Goal: Navigation & Orientation: Find specific page/section

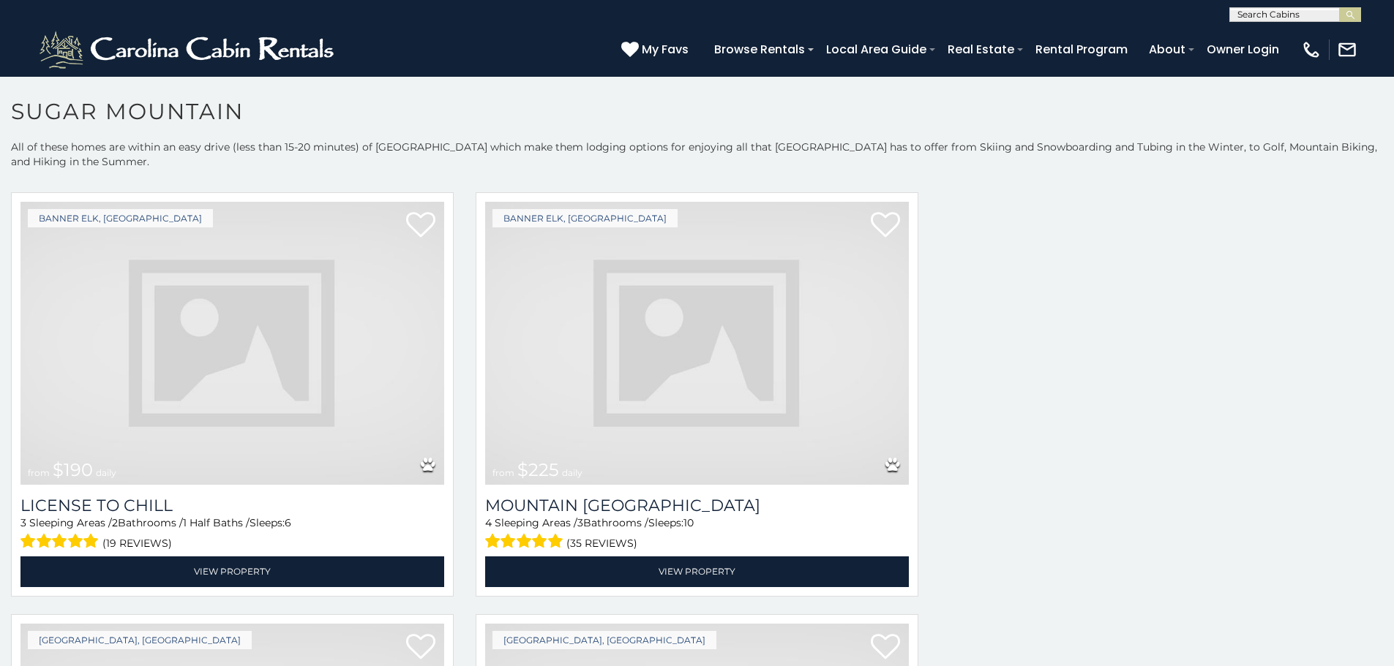
scroll to position [764, 0]
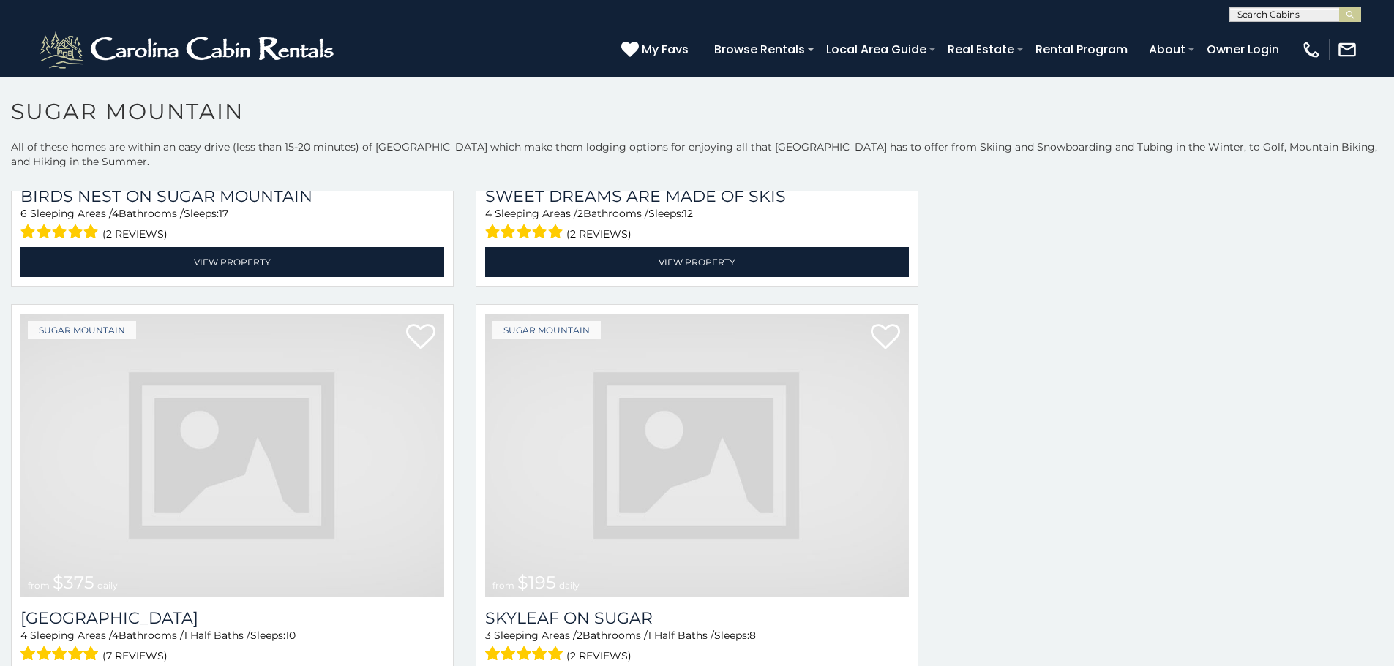
click at [297, 505] on img at bounding box center [232, 456] width 424 height 284
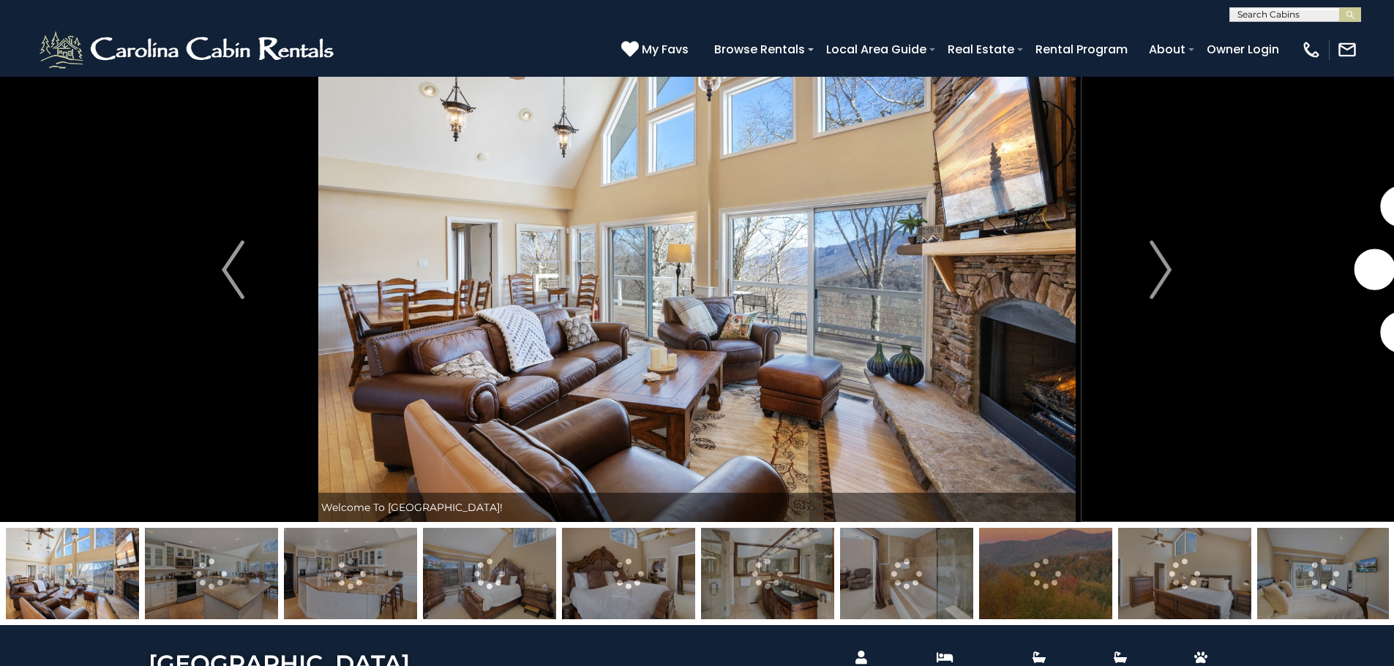
scroll to position [59, 0]
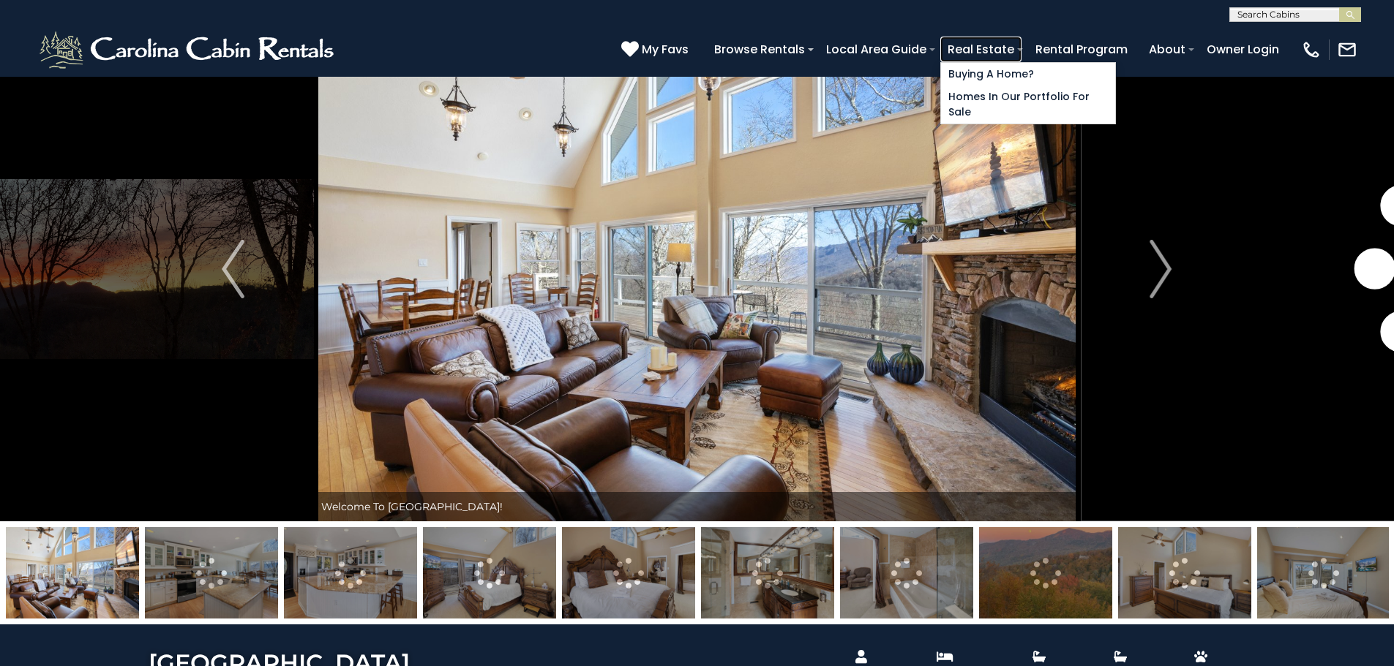
click at [1021, 56] on link "Real Estate" at bounding box center [980, 50] width 81 height 26
